Goal: Use online tool/utility: Utilize a website feature to perform a specific function

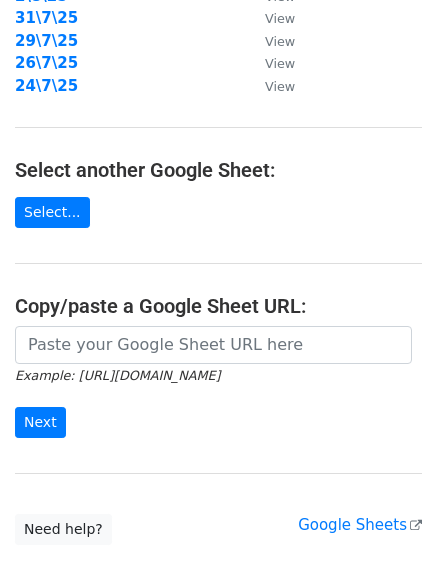
scroll to position [347, 0]
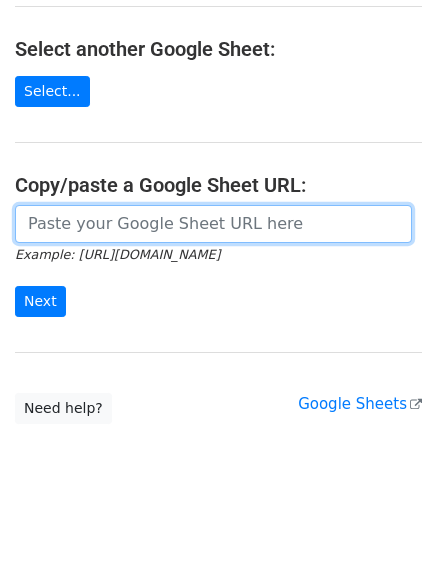
click at [204, 226] on input "url" at bounding box center [213, 224] width 397 height 38
paste input "[URL][DOMAIN_NAME]"
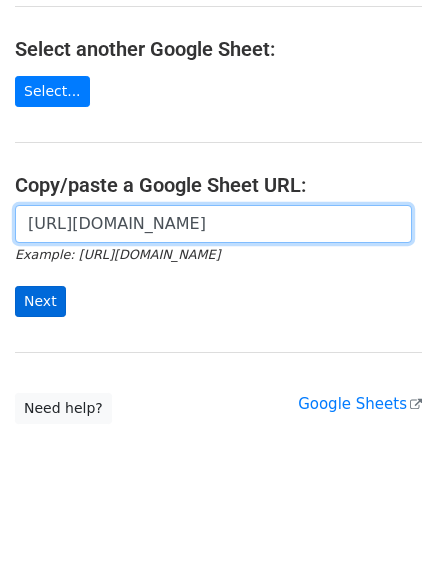
scroll to position [0, 415]
type input "[URL][DOMAIN_NAME]"
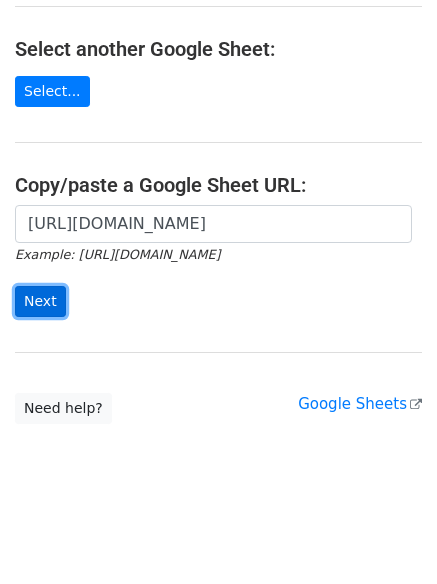
click at [25, 302] on input "Next" at bounding box center [40, 301] width 51 height 31
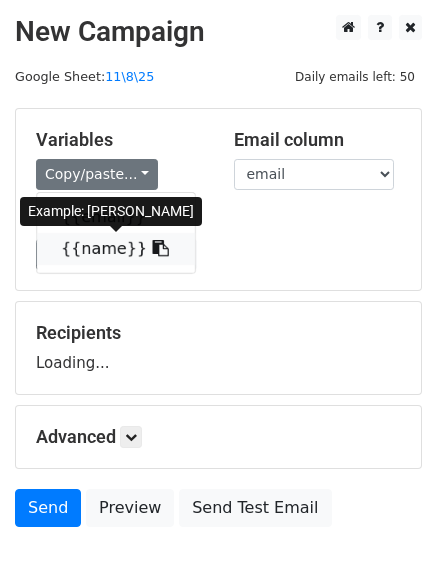
click at [114, 251] on link "{{name}}" at bounding box center [116, 249] width 158 height 32
